Goal: Information Seeking & Learning: Learn about a topic

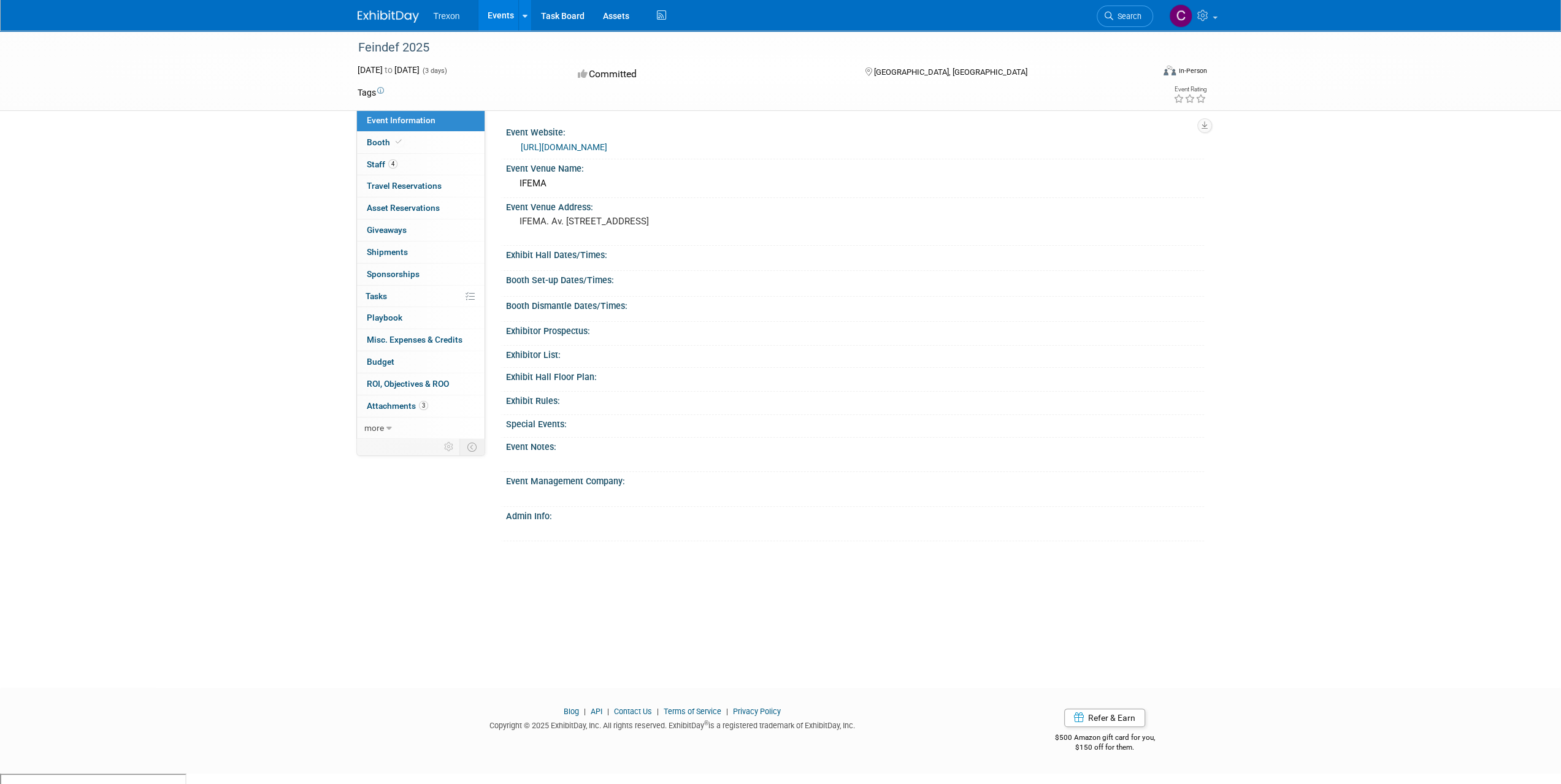
click at [607, 148] on link "https://feindef.com/index.php/en/" at bounding box center [564, 147] width 87 height 10
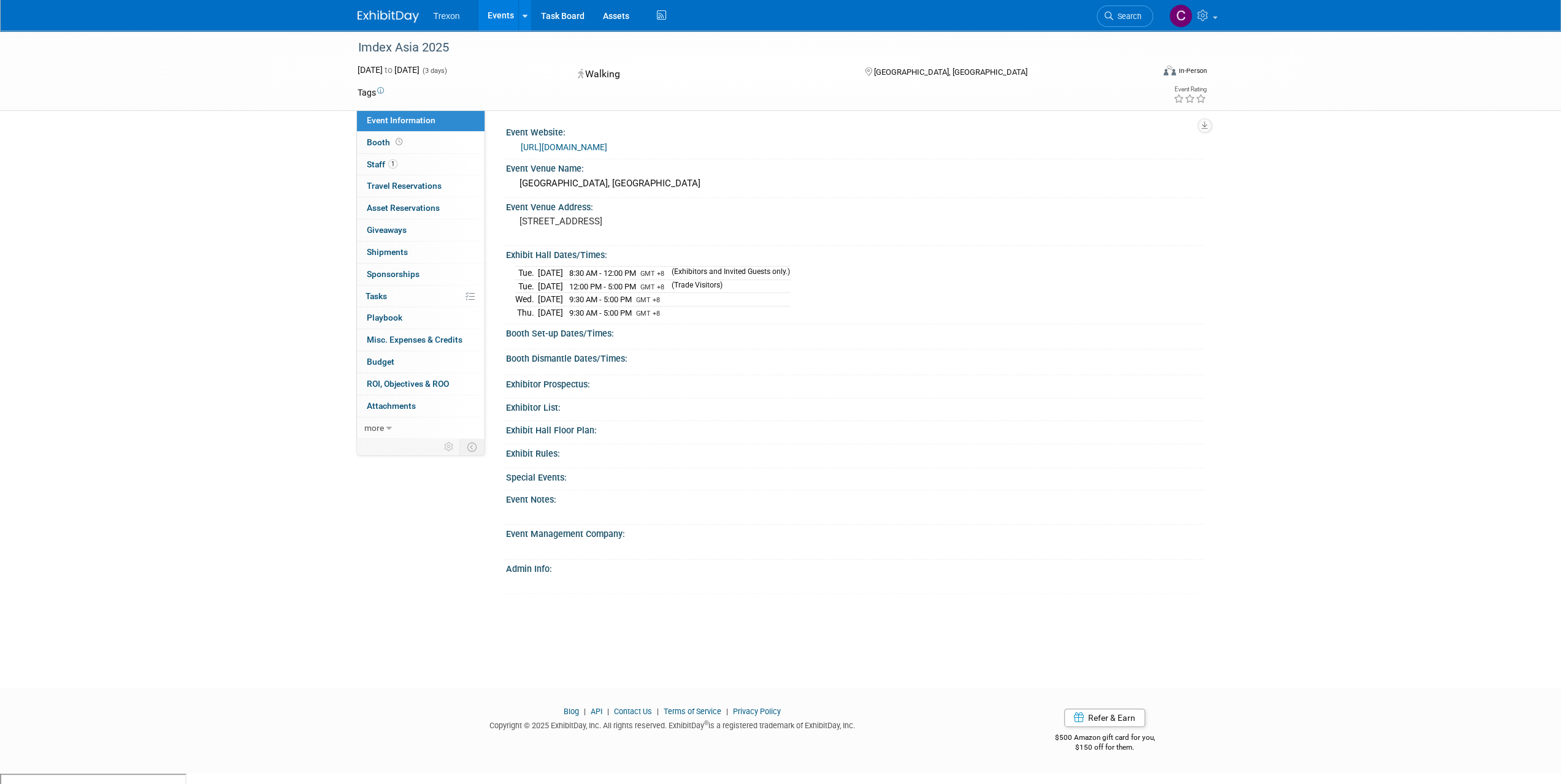
click at [590, 148] on link "http://www.imdexasia.com" at bounding box center [564, 147] width 87 height 10
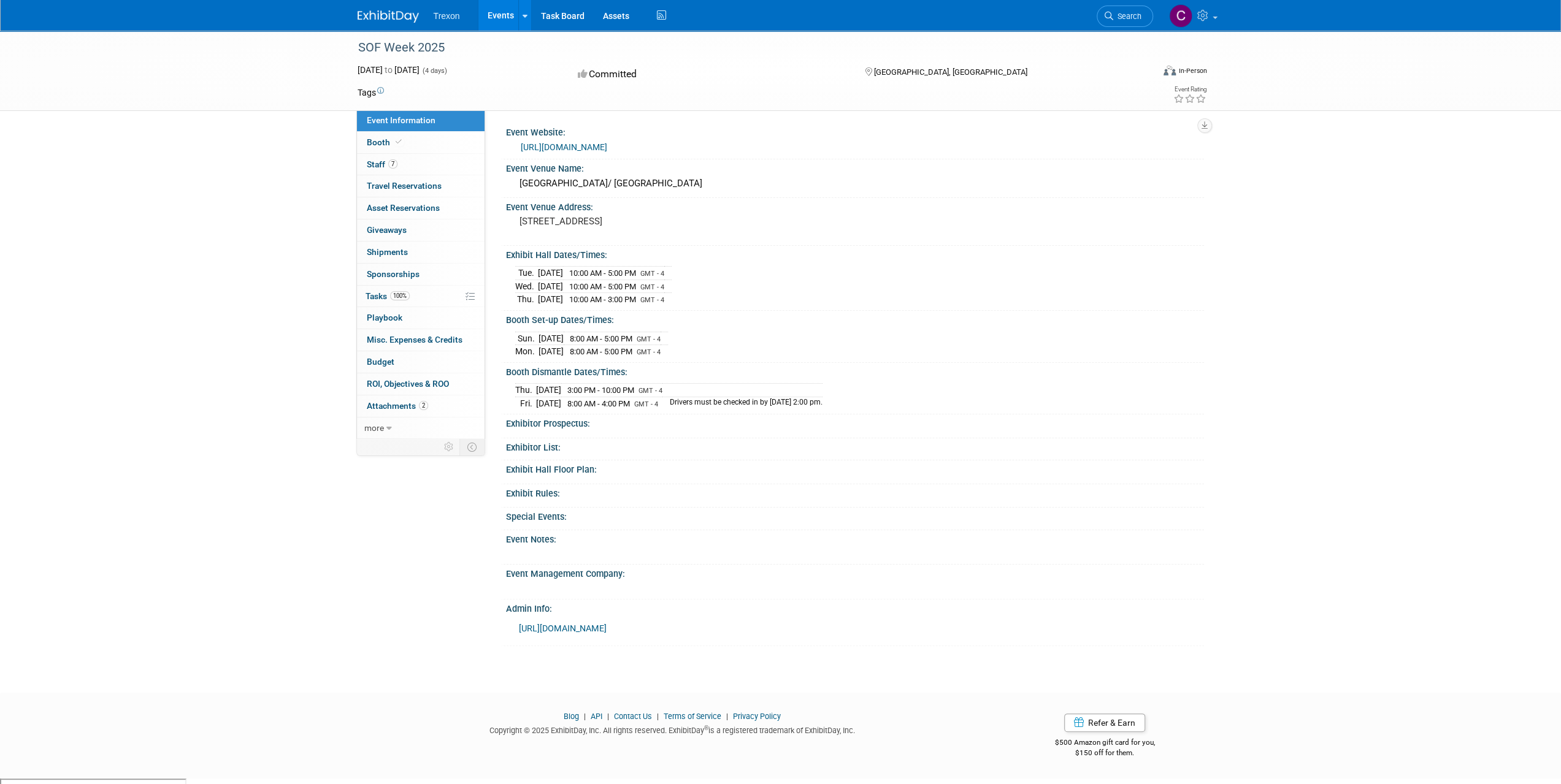
click at [558, 145] on link "https://sofweek.org/" at bounding box center [564, 147] width 87 height 10
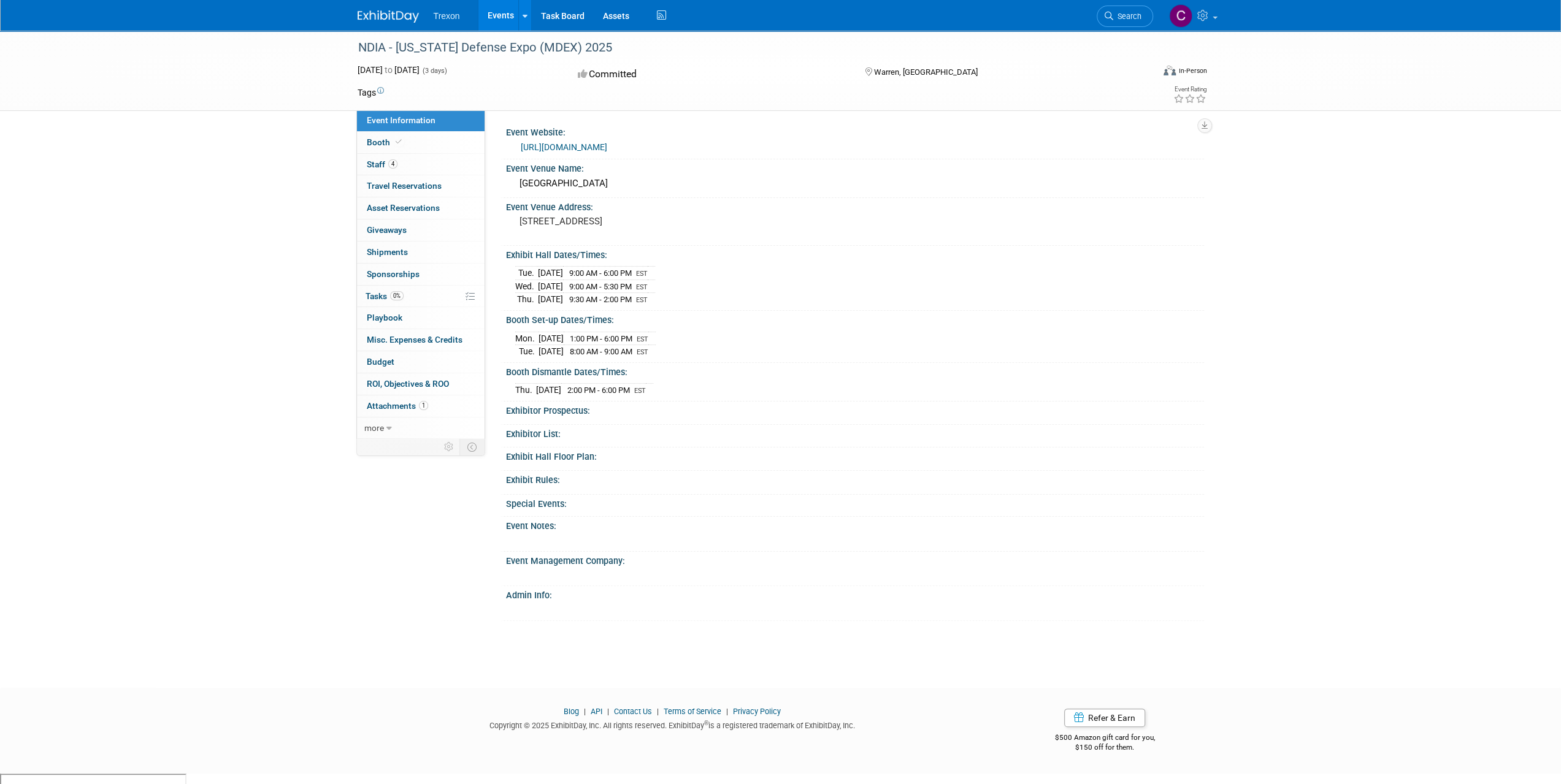
click at [577, 147] on link "[URL][DOMAIN_NAME]" at bounding box center [564, 147] width 87 height 10
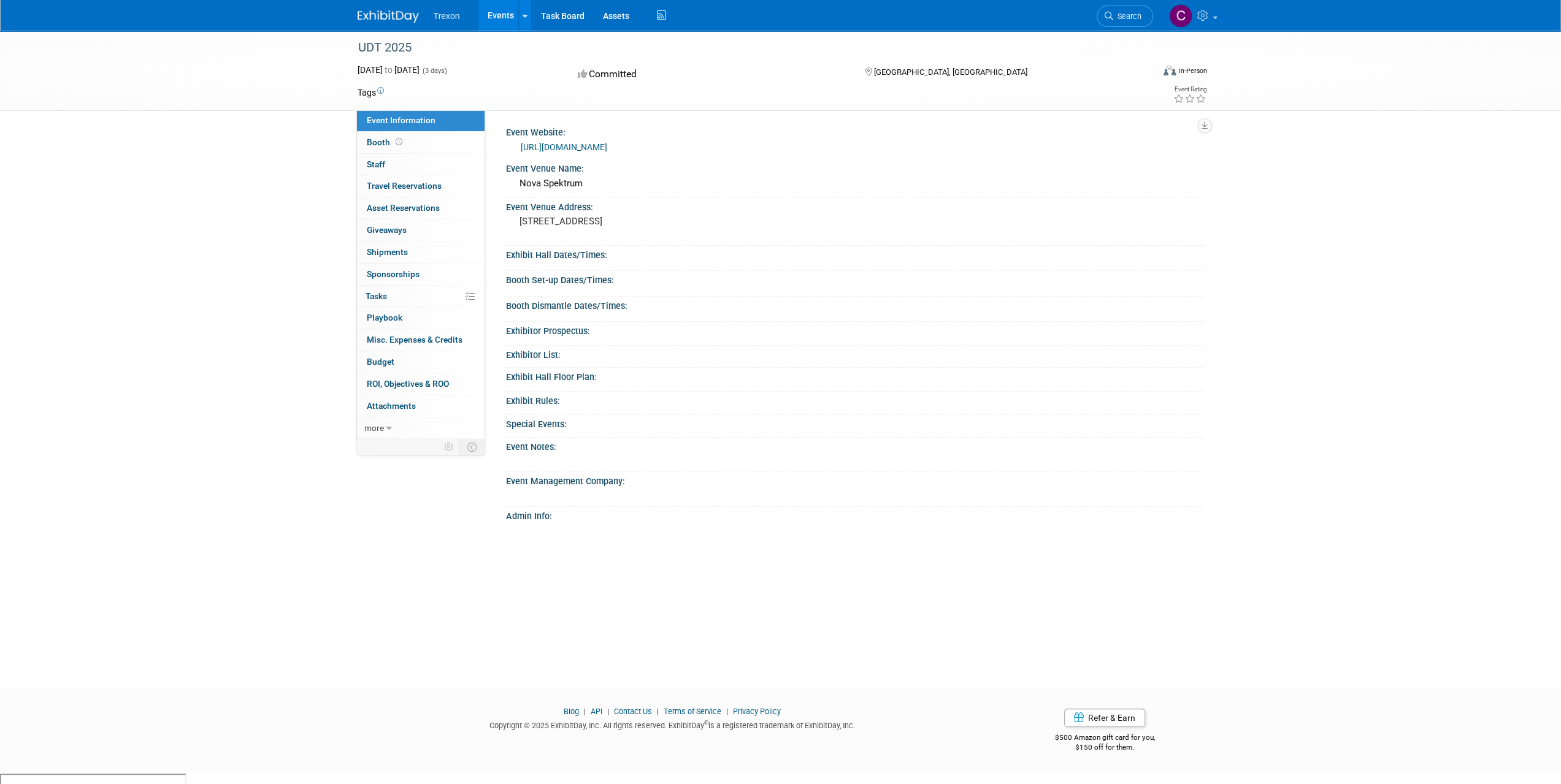
click at [576, 143] on link "http://www.udt-global.com" at bounding box center [564, 147] width 87 height 10
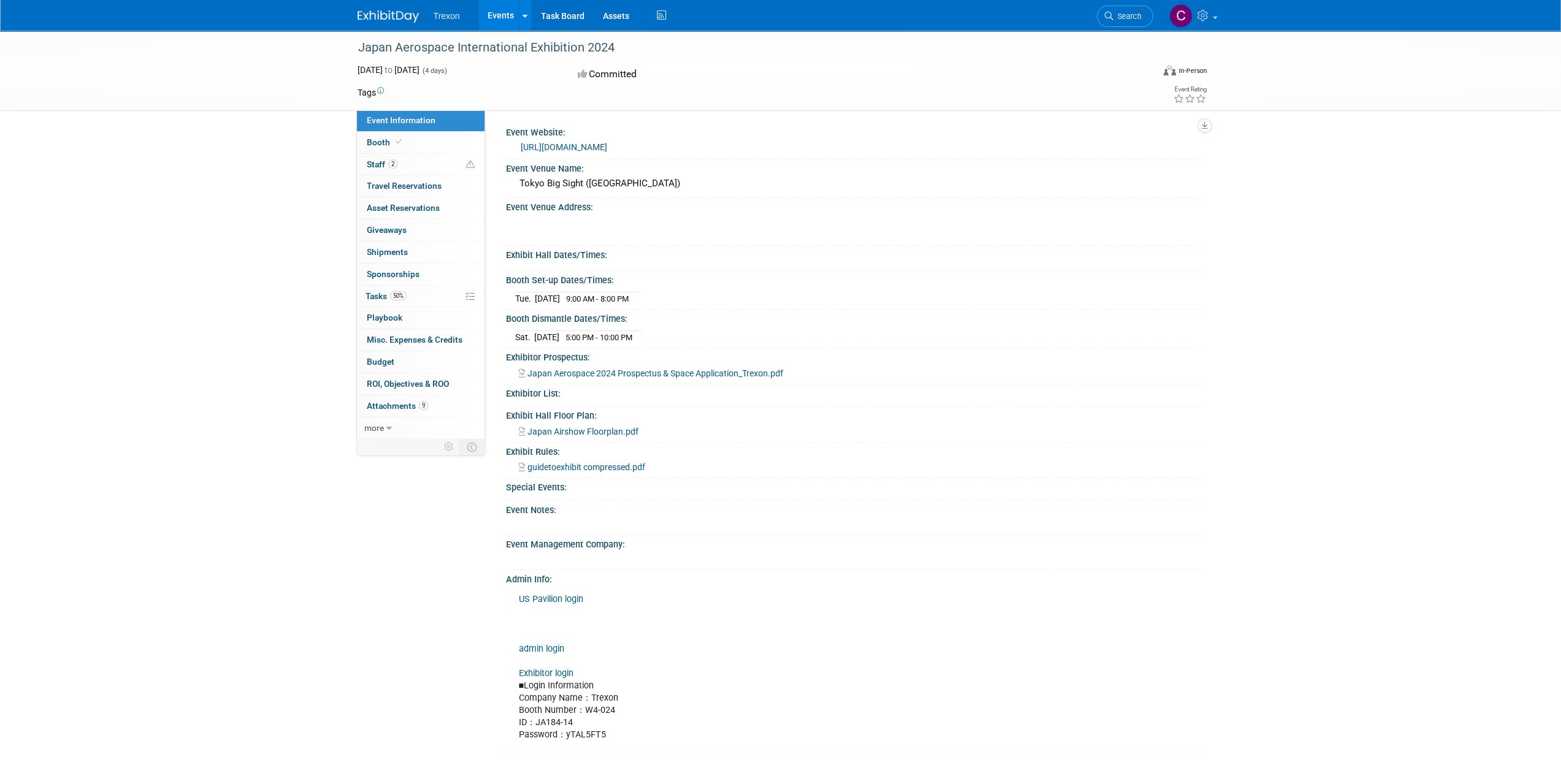
click at [607, 149] on link "https://www.japanaerospace.jp/en/index.html" at bounding box center [564, 147] width 87 height 10
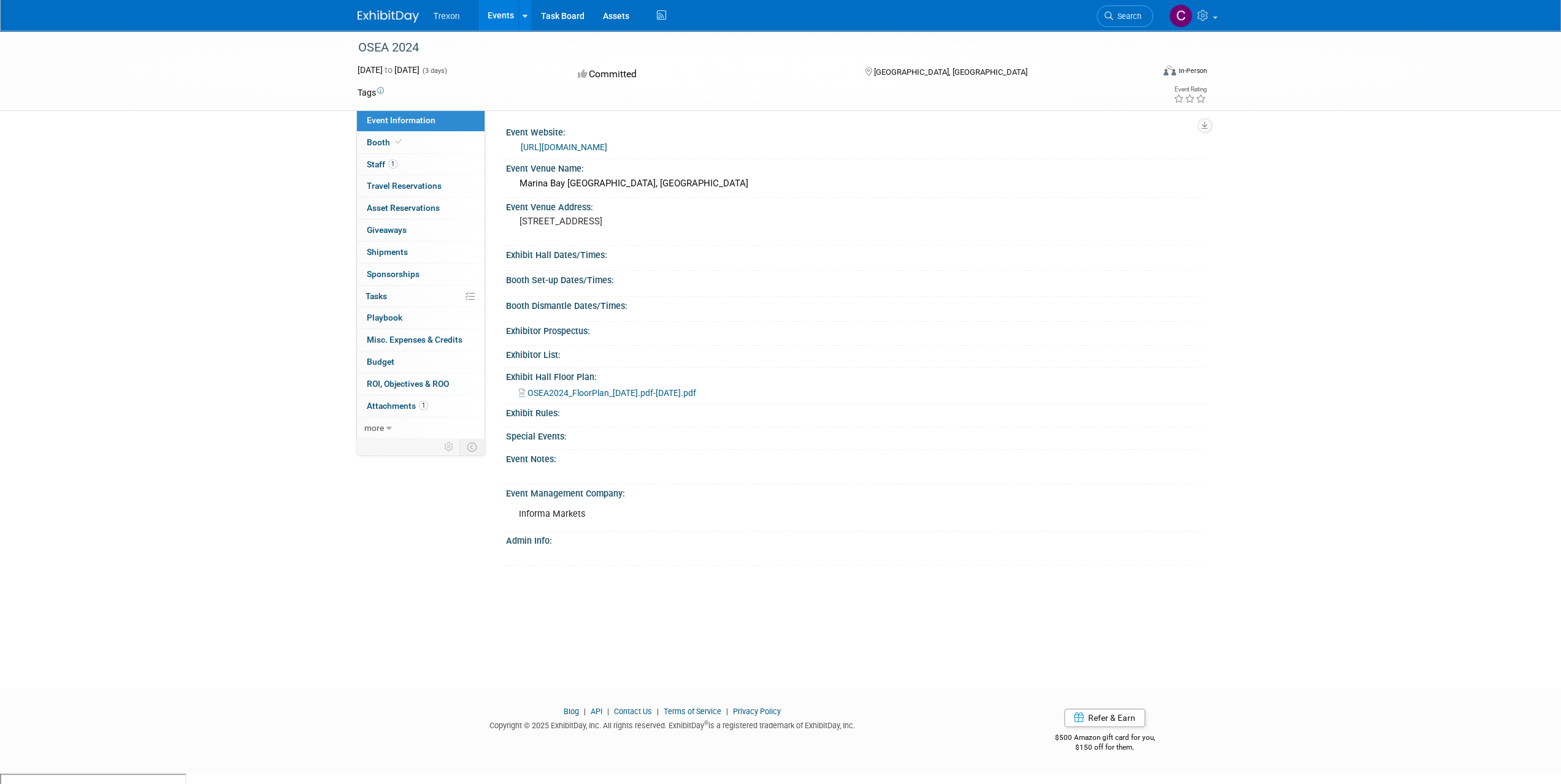
click at [569, 145] on link "[URL][DOMAIN_NAME]" at bounding box center [564, 147] width 87 height 10
click at [606, 144] on link "http://www.subseaexpo.com" at bounding box center [564, 147] width 87 height 10
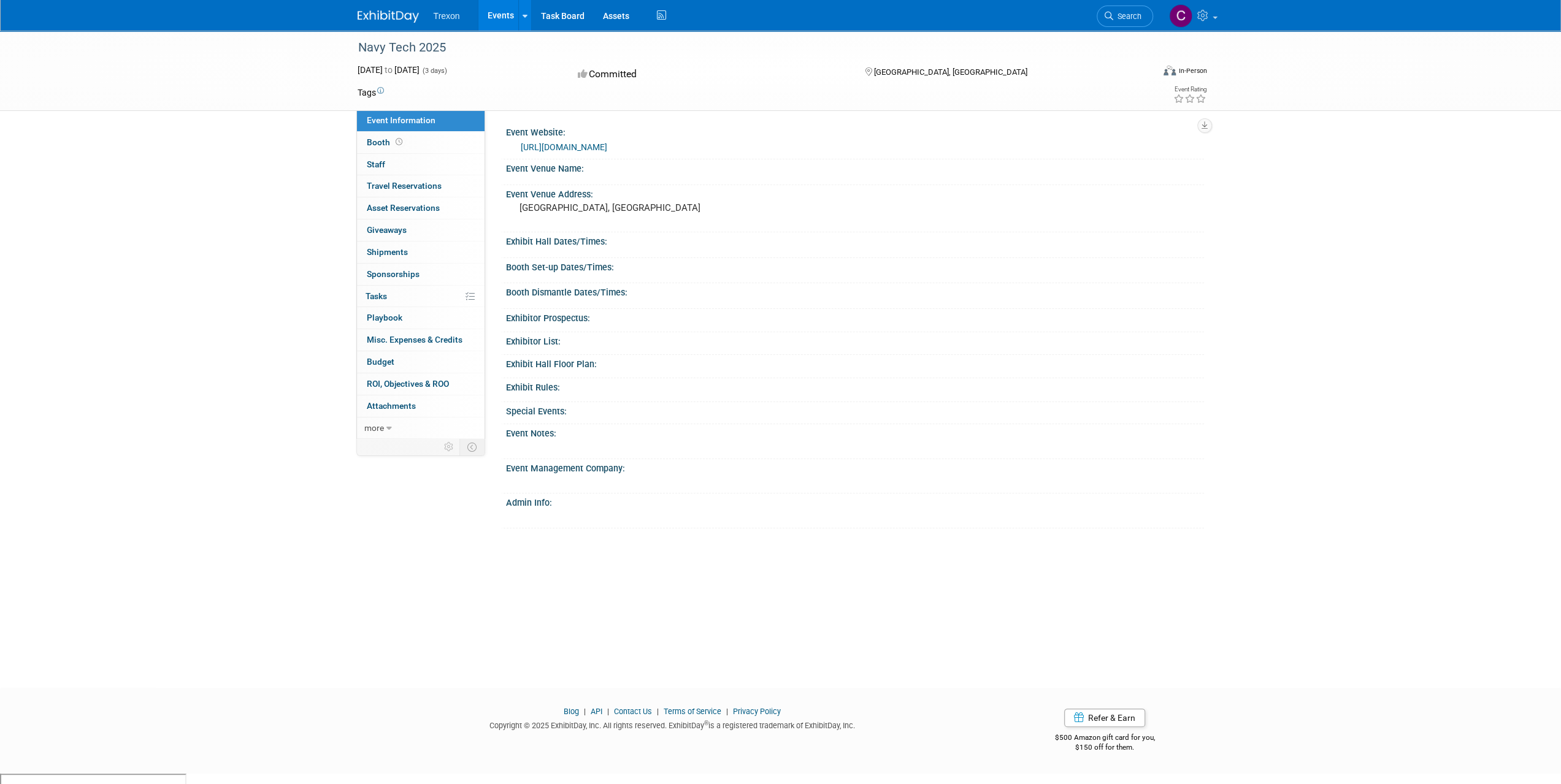
click at [594, 148] on link "https://www.navyleaders.com/navy-tech" at bounding box center [564, 147] width 87 height 10
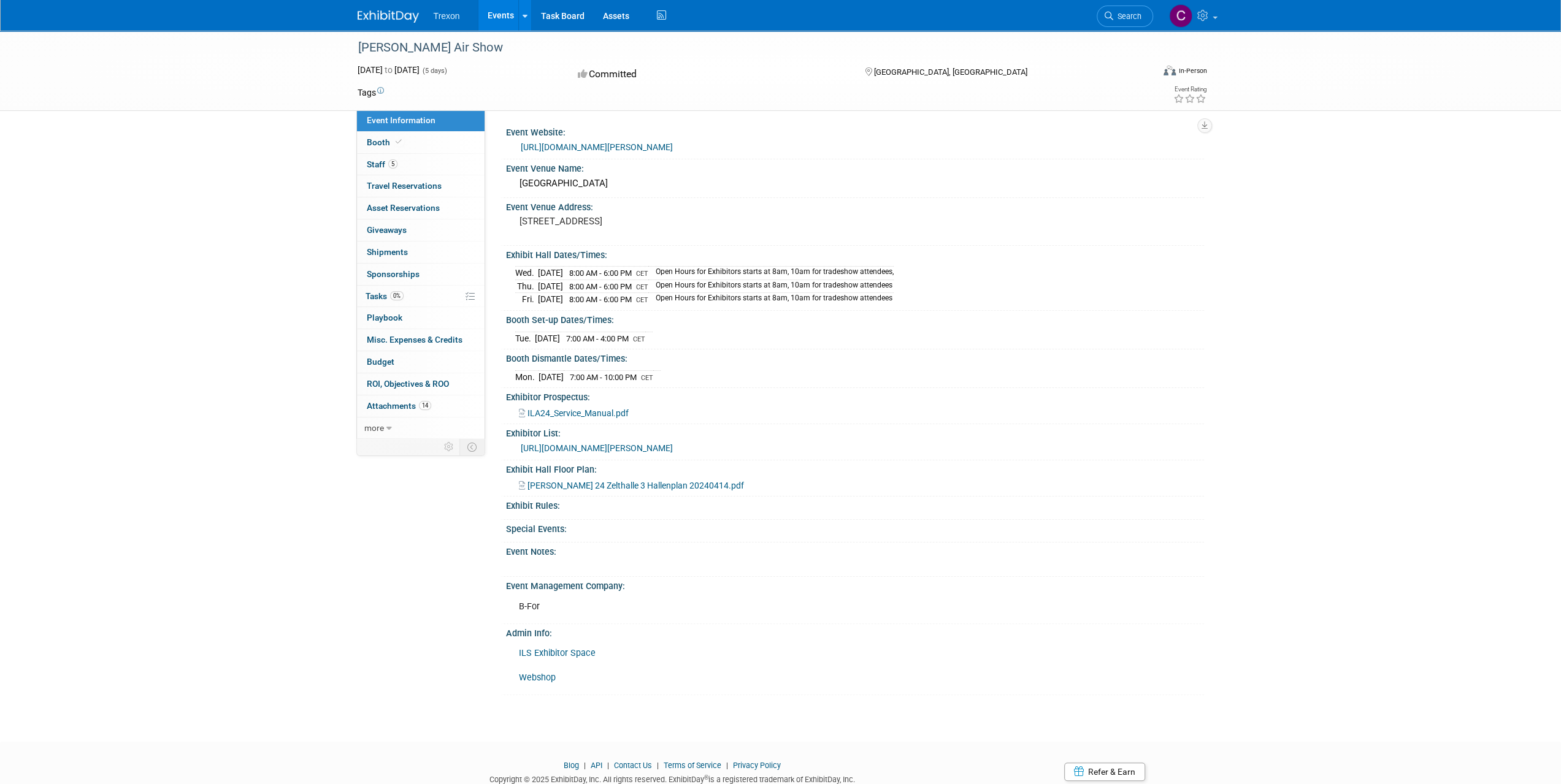
click at [597, 145] on link "[URL][DOMAIN_NAME][PERSON_NAME]" at bounding box center [597, 147] width 152 height 10
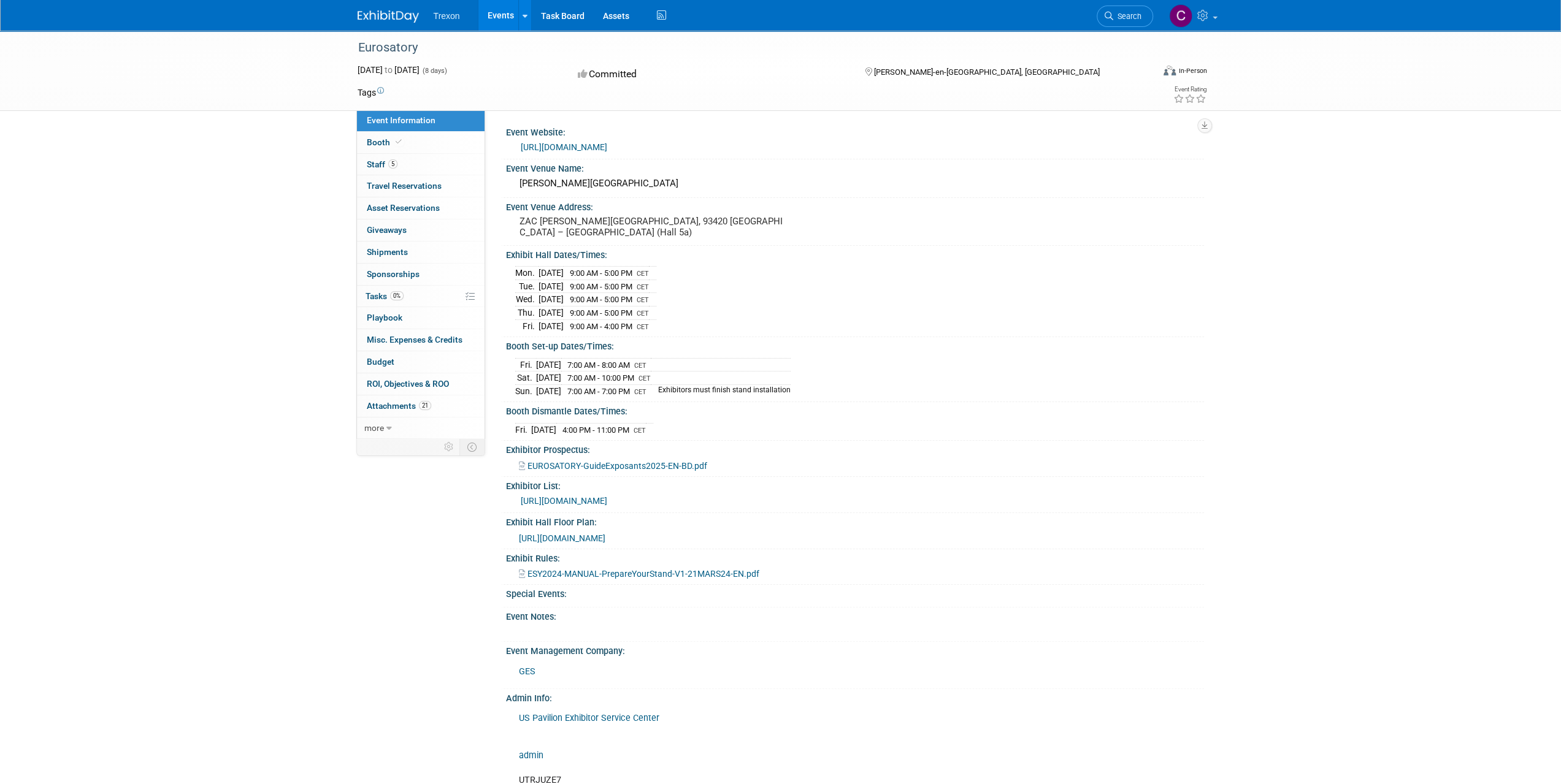
click at [574, 144] on link "[URL][DOMAIN_NAME]" at bounding box center [564, 147] width 87 height 10
